Goal: Transaction & Acquisition: Obtain resource

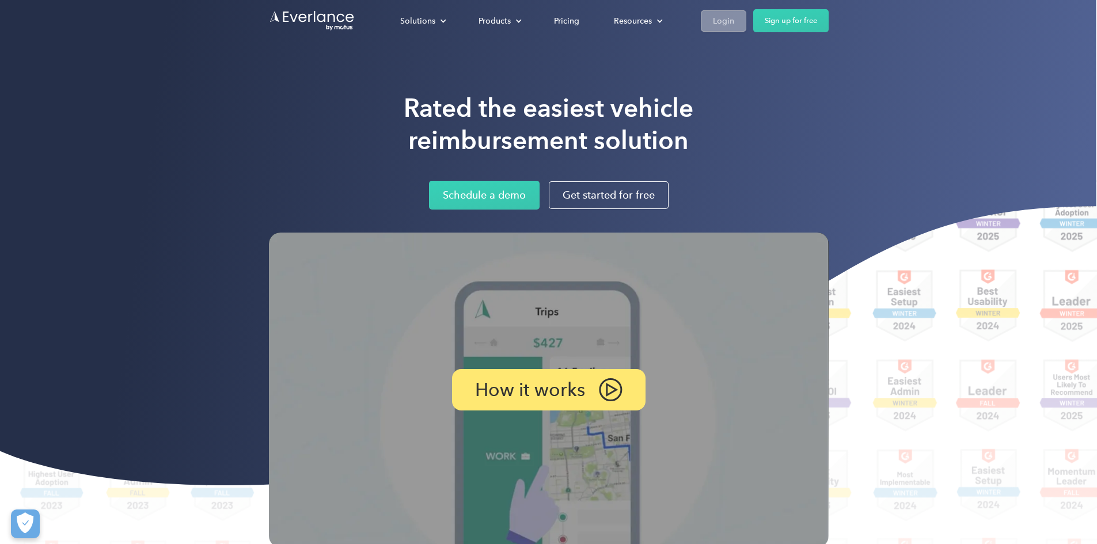
click at [734, 14] on div "Login" at bounding box center [723, 20] width 21 height 14
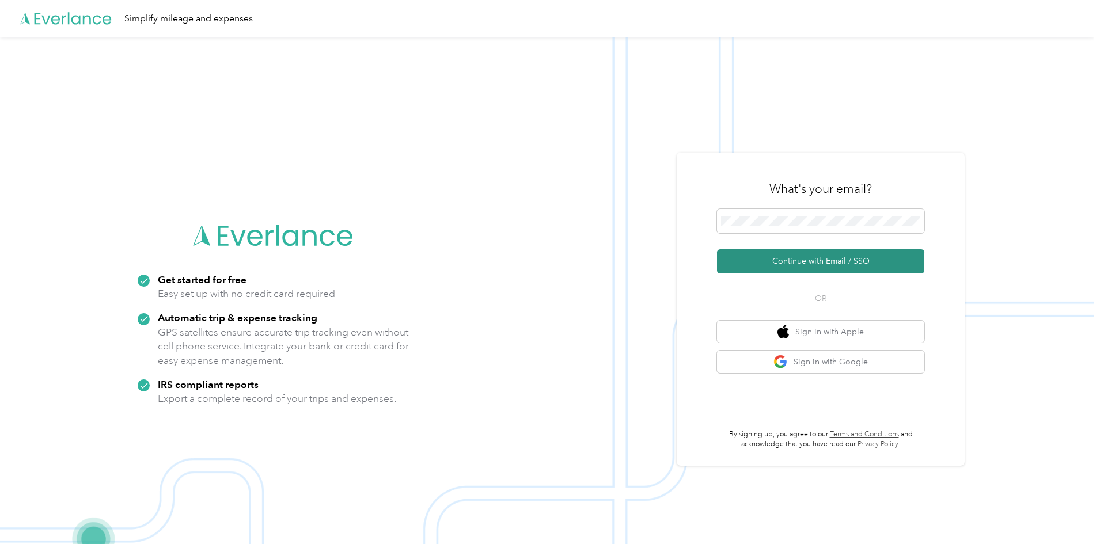
click at [821, 268] on button "Continue with Email / SSO" at bounding box center [820, 261] width 207 height 24
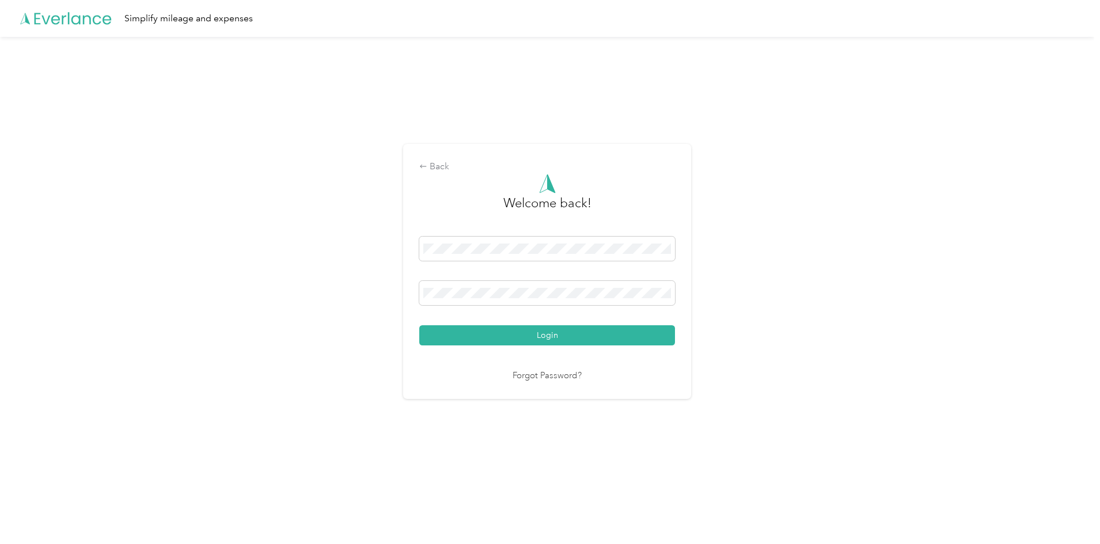
click at [538, 335] on button "Login" at bounding box center [547, 335] width 256 height 20
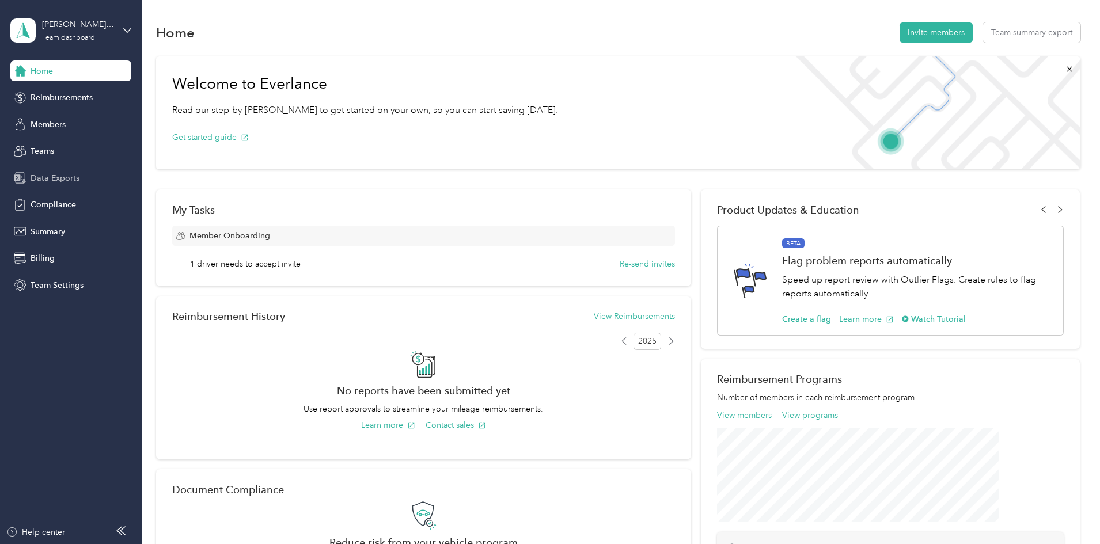
click at [62, 180] on span "Data Exports" at bounding box center [55, 178] width 49 height 12
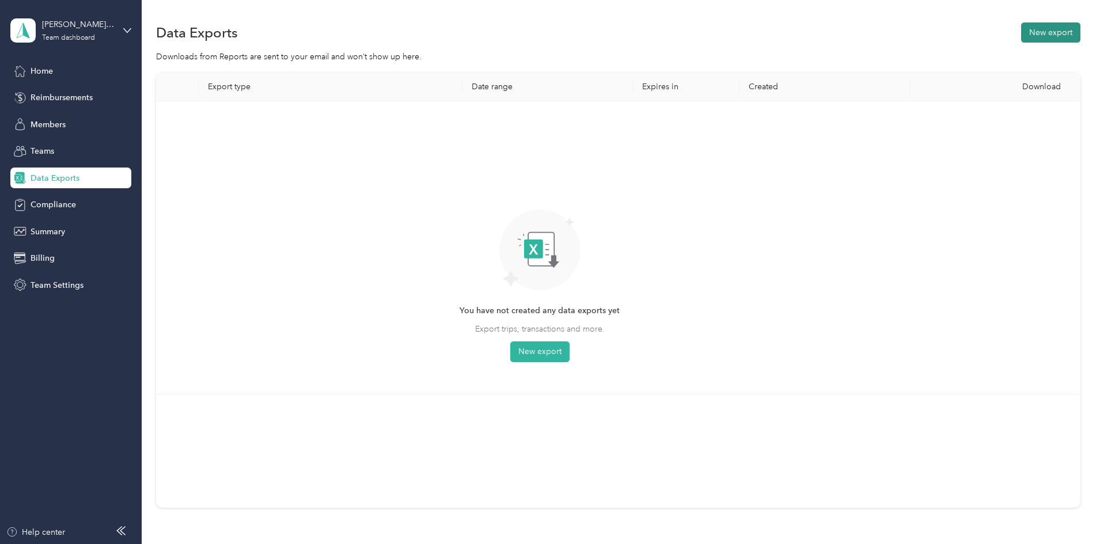
click at [1021, 34] on button "New export" at bounding box center [1050, 32] width 59 height 20
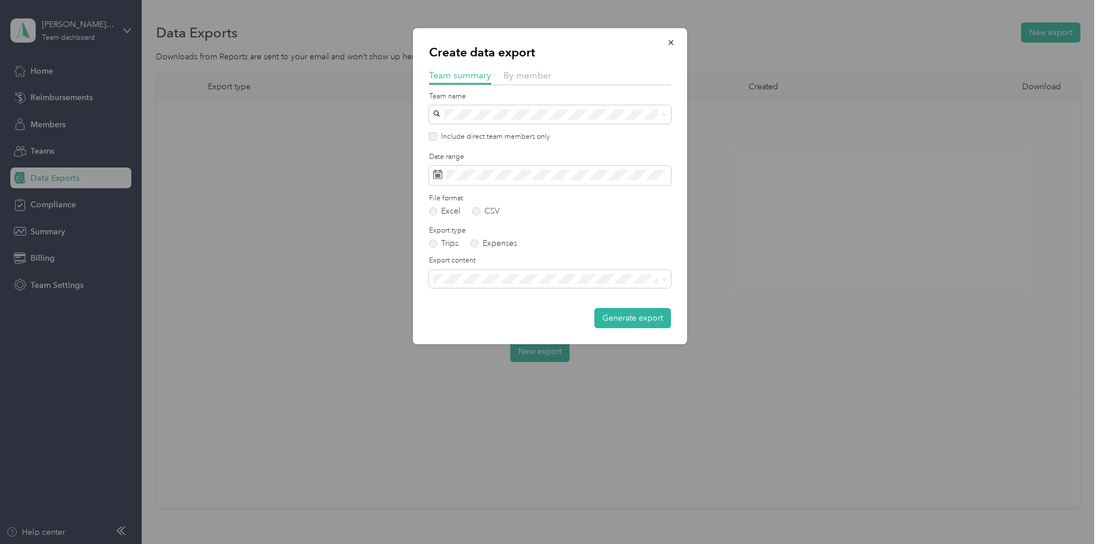
click at [496, 321] on li "Summary and full trips list" at bounding box center [550, 316] width 242 height 20
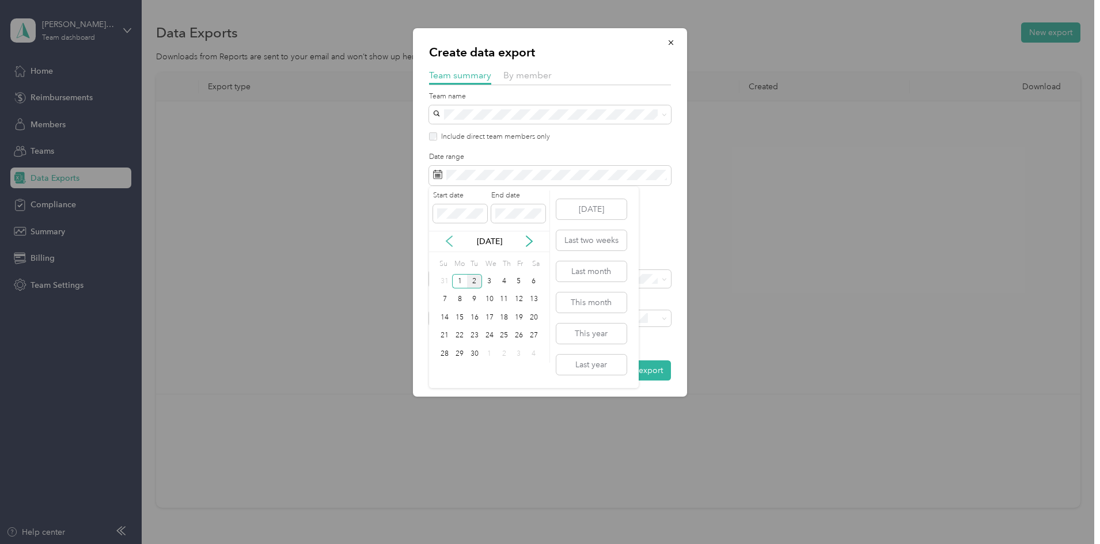
click at [443, 238] on icon at bounding box center [449, 242] width 12 height 12
click at [520, 284] on div "1" at bounding box center [518, 281] width 15 height 14
click at [438, 373] on div "31" at bounding box center [445, 372] width 15 height 14
click at [647, 367] on button "Generate export" at bounding box center [632, 370] width 77 height 20
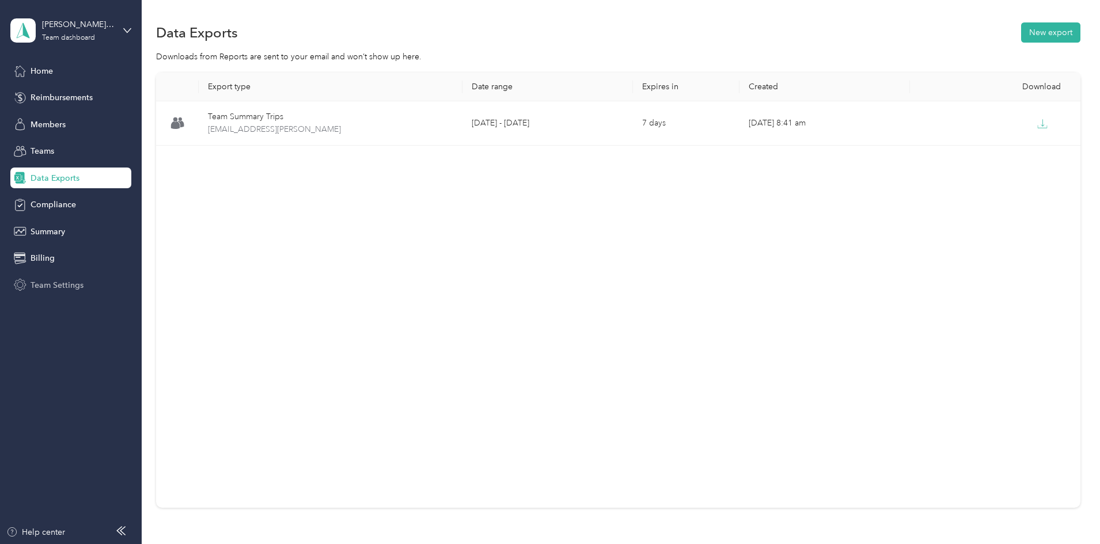
click at [76, 282] on span "Team Settings" at bounding box center [57, 285] width 53 height 12
